Goal: Check status

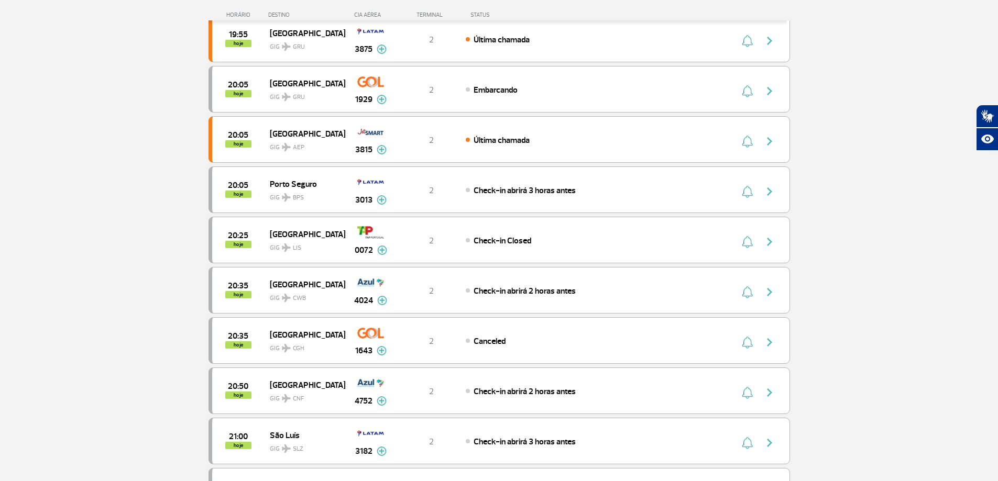
scroll to position [559, 0]
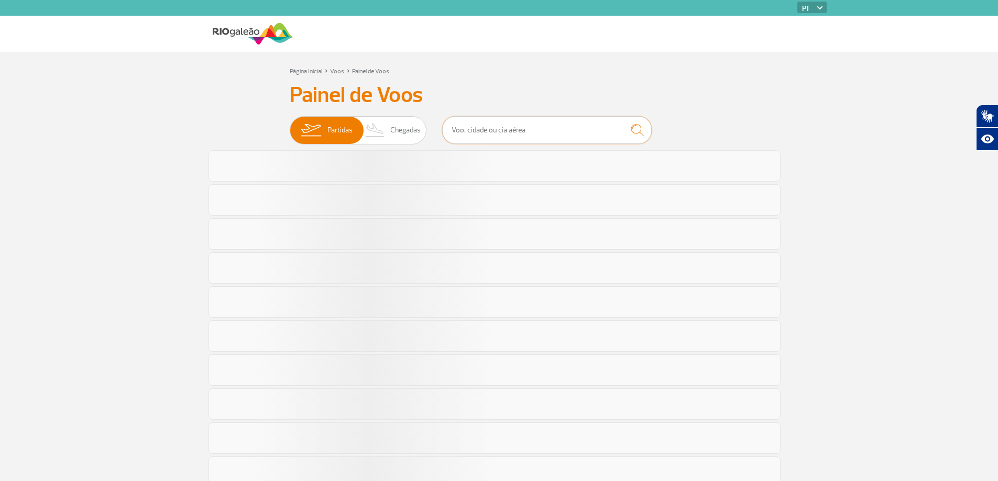
click at [494, 124] on input "text" at bounding box center [547, 130] width 210 height 28
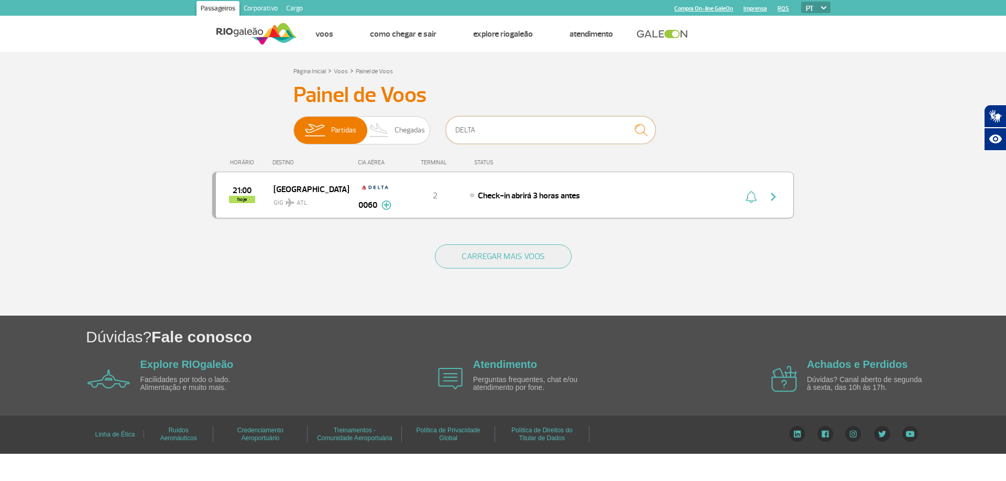
type input "DELTA"
click at [703, 185] on div "21:00 hoje Atlanta GIG ATL 0060 2 Check-in abrirá 3 horas antes Parcerias: LAN …" at bounding box center [502, 195] width 581 height 47
click at [695, 200] on div "Check-in abrirá 3 horas antes" at bounding box center [585, 196] width 231 height 12
